Goal: Information Seeking & Learning: Learn about a topic

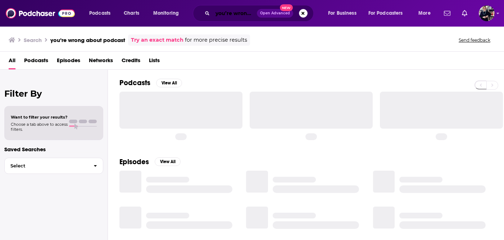
click at [223, 14] on input "you’re wrong about podcast" at bounding box center [235, 14] width 44 height 12
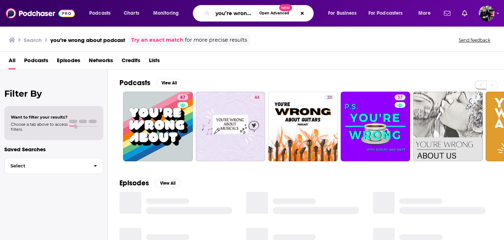
click at [223, 14] on input "you’re wrong about podcast" at bounding box center [235, 14] width 44 height 12
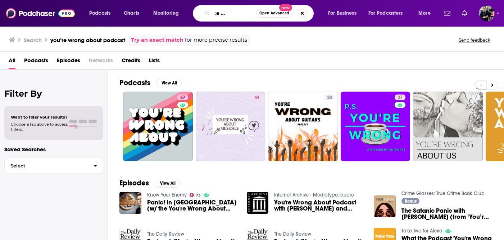
scroll to position [0, 29]
type input "the science of Happiness"
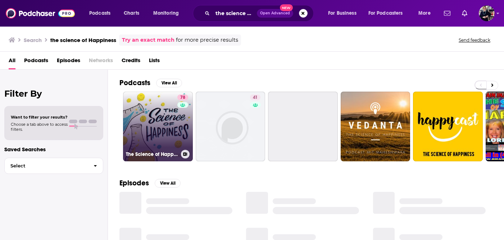
click at [163, 126] on link "78 The Science of Happiness" at bounding box center [158, 127] width 70 height 70
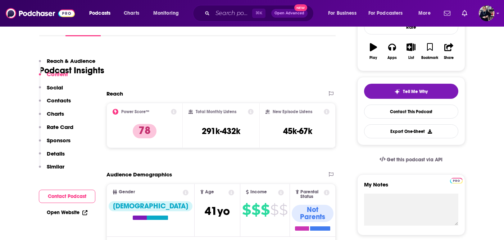
scroll to position [57, 0]
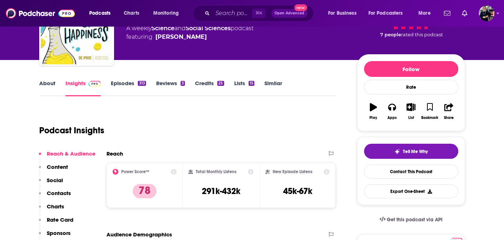
click at [130, 85] on link "Episodes 313" at bounding box center [128, 88] width 35 height 17
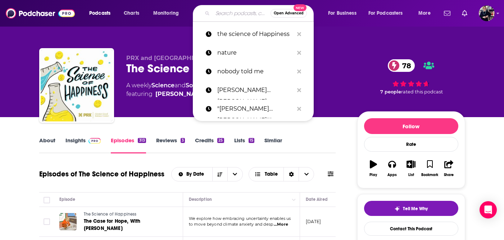
click at [218, 14] on input "Search podcasts, credits, & more..." at bounding box center [242, 14] width 58 height 12
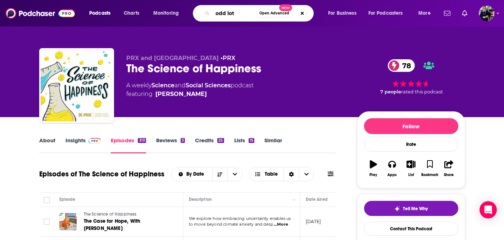
type input "odd lots"
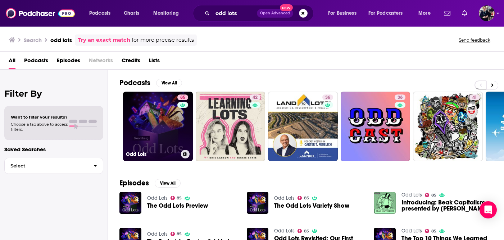
click at [159, 117] on link "85 Odd Lots" at bounding box center [158, 127] width 70 height 70
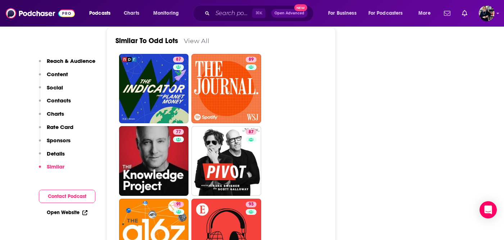
scroll to position [1745, 0]
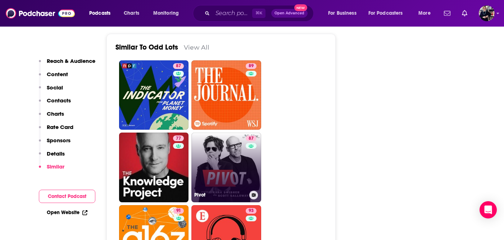
click at [248, 143] on div "87" at bounding box center [252, 163] width 13 height 55
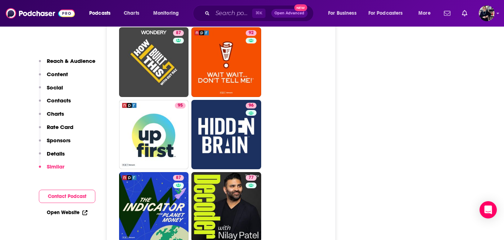
scroll to position [2043, 0]
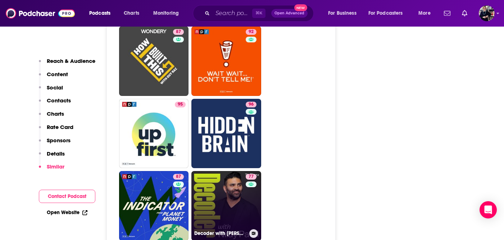
click at [235, 171] on link "77 Decoder with [PERSON_NAME]" at bounding box center [226, 206] width 70 height 70
type input "[URL][DOMAIN_NAME][PERSON_NAME]"
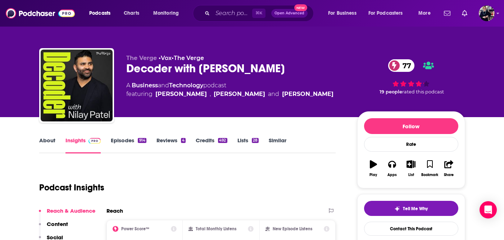
click at [131, 140] on link "Episodes 914" at bounding box center [128, 145] width 35 height 17
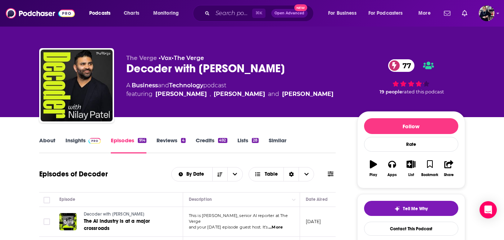
click at [87, 141] on span at bounding box center [93, 140] width 15 height 7
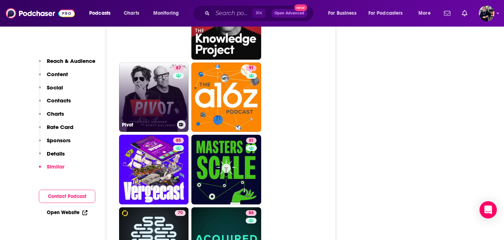
scroll to position [1881, 0]
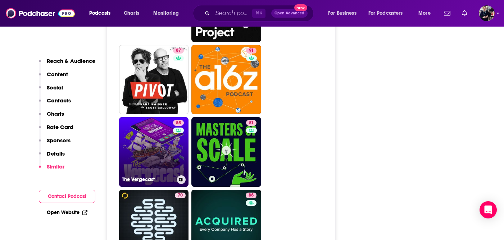
click at [166, 117] on link "85 The Vergecast" at bounding box center [154, 152] width 70 height 70
type input "[URL][DOMAIN_NAME]"
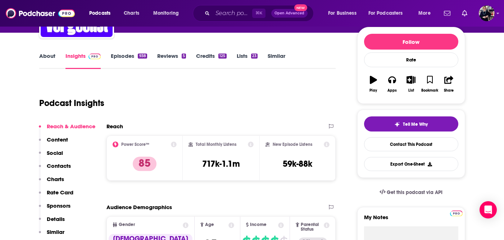
scroll to position [87, 0]
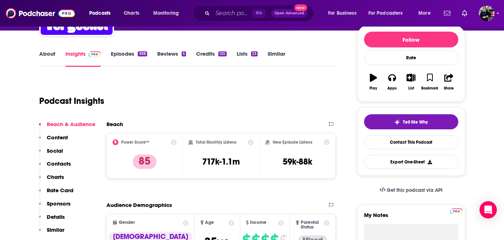
click at [50, 51] on link "About" at bounding box center [47, 58] width 16 height 17
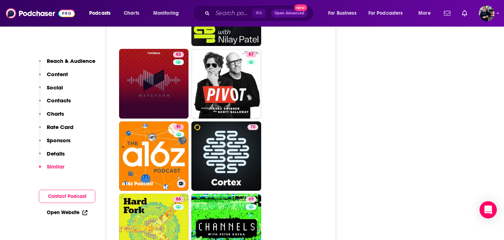
scroll to position [1897, 0]
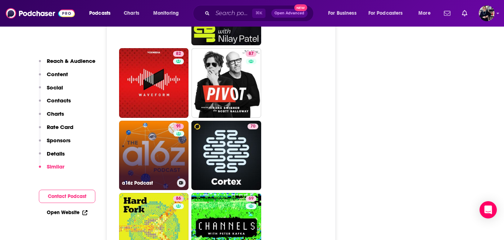
click at [160, 121] on link "91 a16z Podcast" at bounding box center [154, 156] width 70 height 70
type input "[URL][DOMAIN_NAME]"
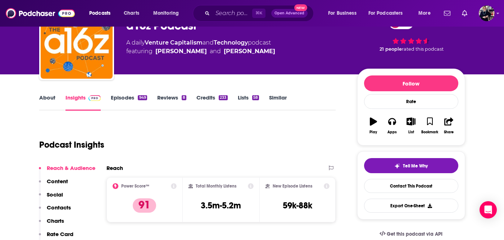
scroll to position [49, 0]
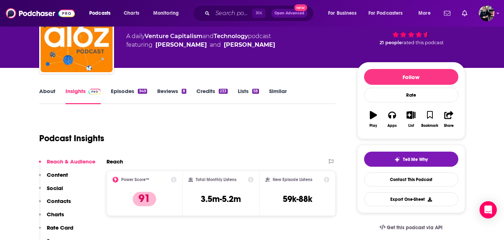
click at [52, 90] on link "About" at bounding box center [47, 96] width 16 height 17
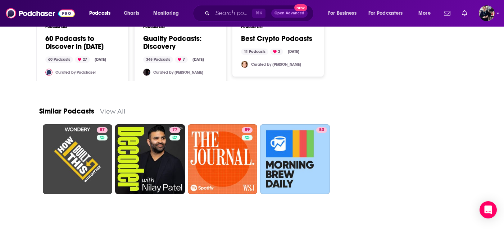
scroll to position [1019, 0]
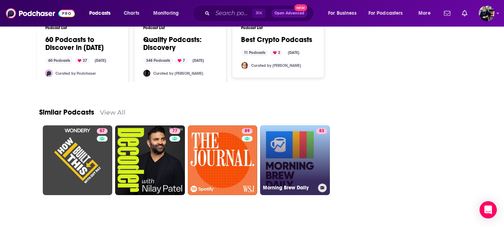
click at [293, 168] on link "83 Morning Brew Daily" at bounding box center [295, 161] width 70 height 70
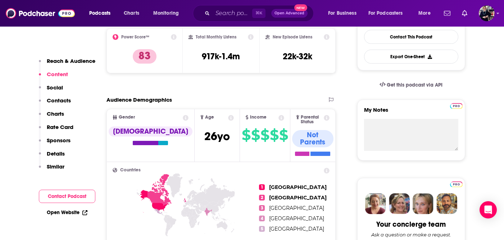
scroll to position [74, 0]
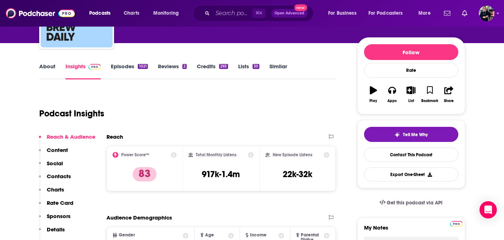
click at [50, 67] on link "About" at bounding box center [47, 71] width 16 height 17
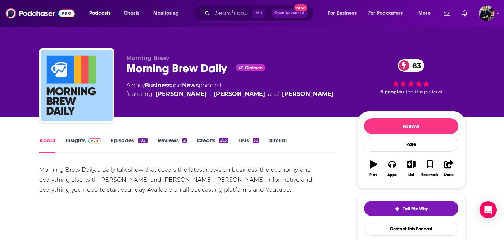
click at [128, 141] on link "Episodes 1021" at bounding box center [129, 145] width 37 height 17
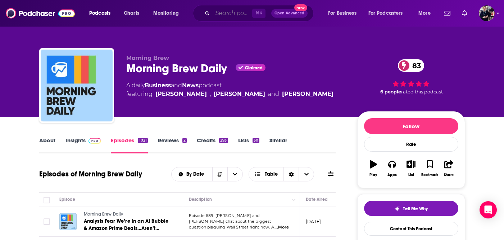
click at [223, 13] on input "Search podcasts, credits, & more..." at bounding box center [233, 14] width 40 height 12
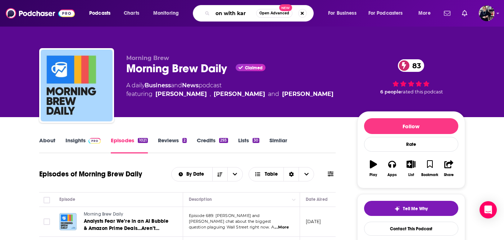
type input "on with [PERSON_NAME]"
